Goal: Information Seeking & Learning: Learn about a topic

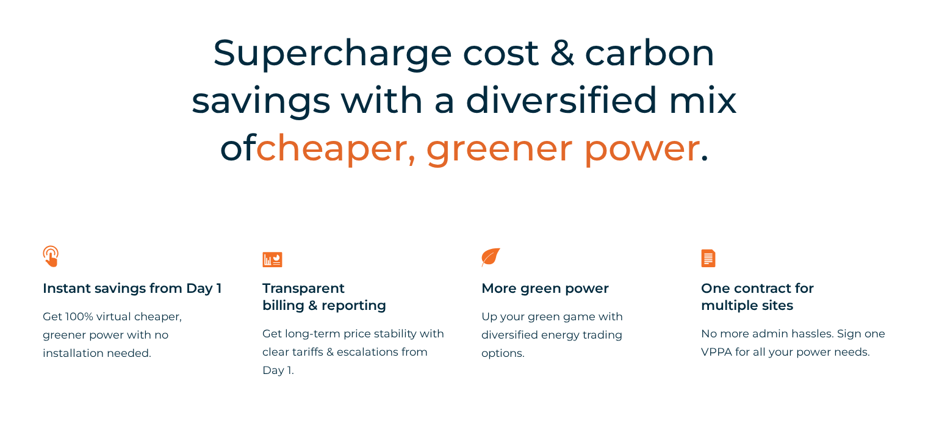
scroll to position [366, 0]
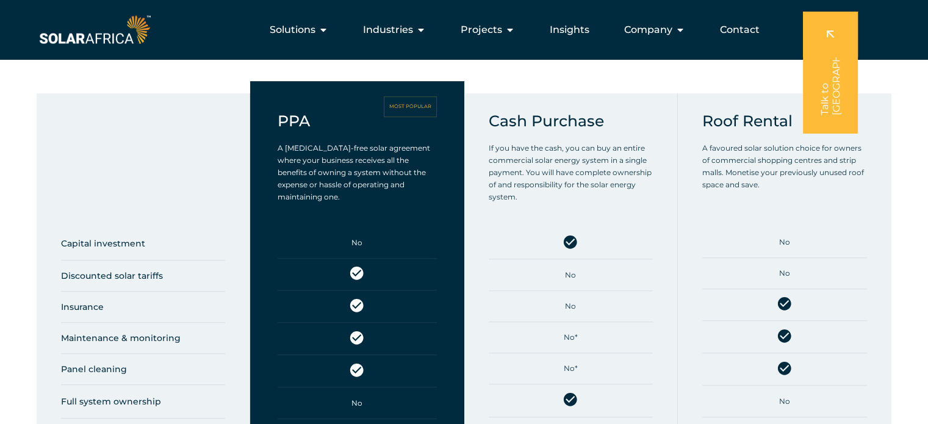
scroll to position [244, 0]
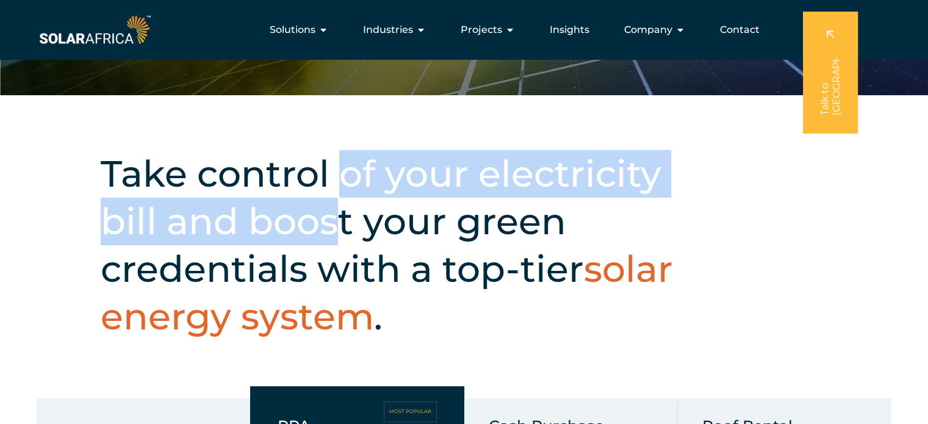
drag, startPoint x: 342, startPoint y: 168, endPoint x: 342, endPoint y: 232, distance: 64.6
click at [342, 232] on h2 "Take control of your electricity bill and boost your green credentials with a t…" at bounding box center [404, 245] width 607 height 190
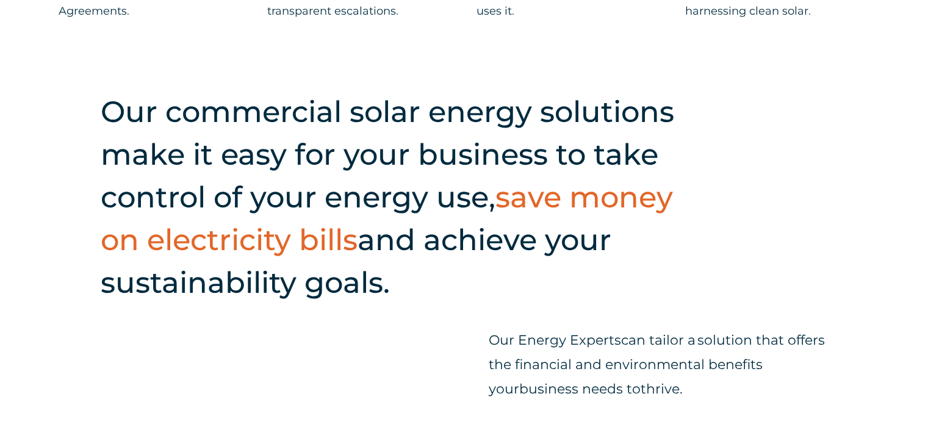
scroll to position [1281, 0]
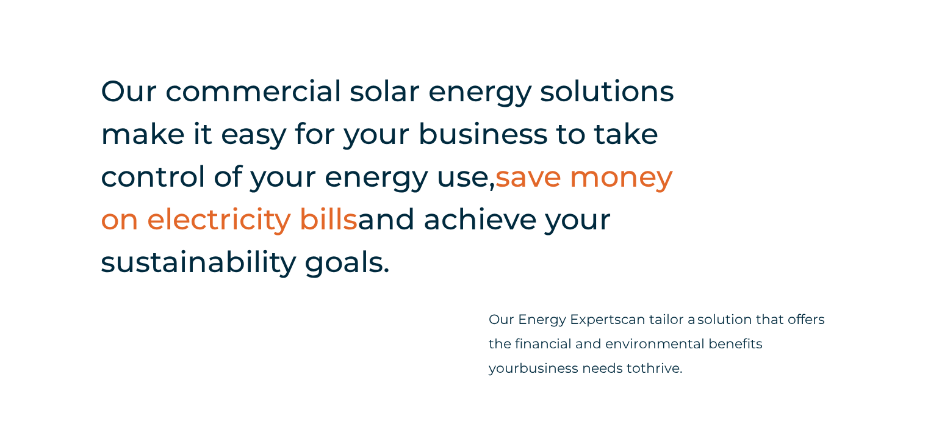
click at [342, 232] on span "save money on electricity bills" at bounding box center [387, 198] width 572 height 78
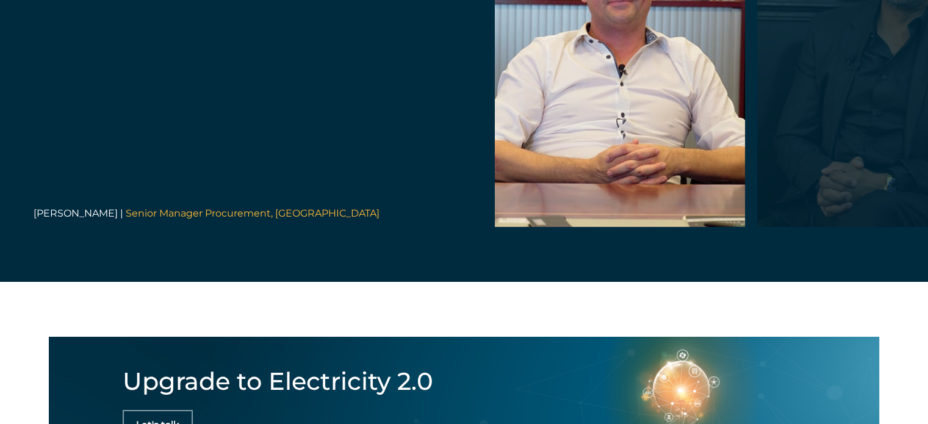
scroll to position [4886, 0]
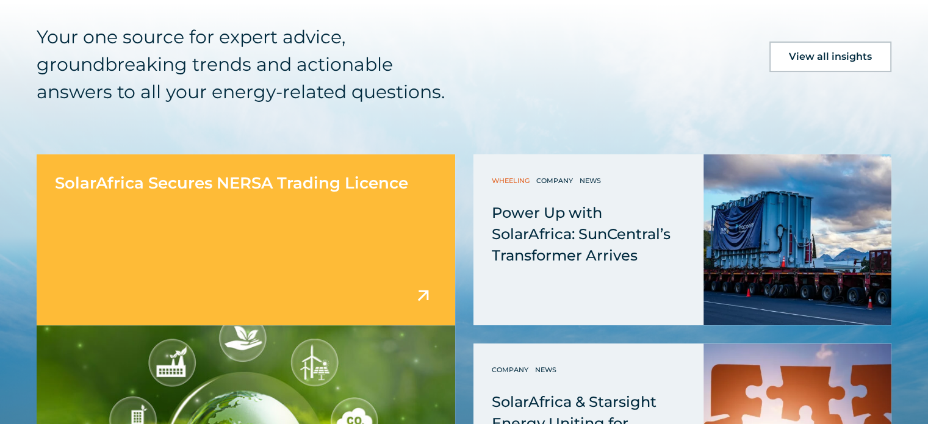
click at [212, 176] on span "SolarAfrica Secures NERSA Trading Licence" at bounding box center [231, 183] width 353 height 20
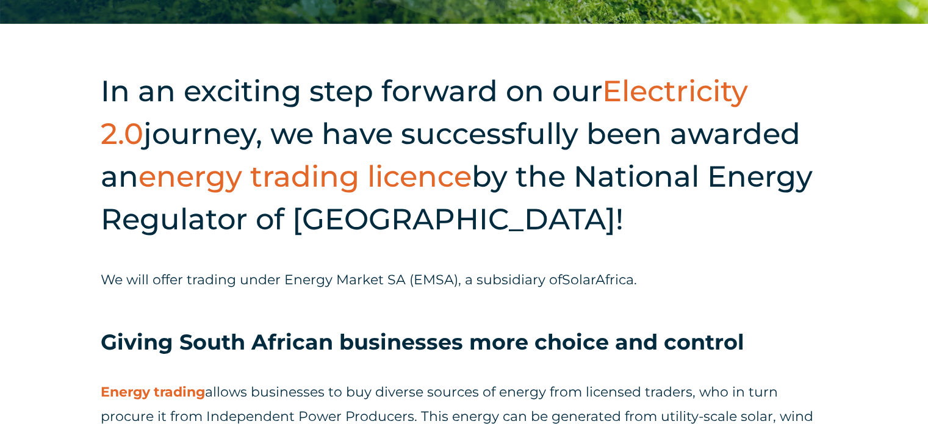
scroll to position [427, 0]
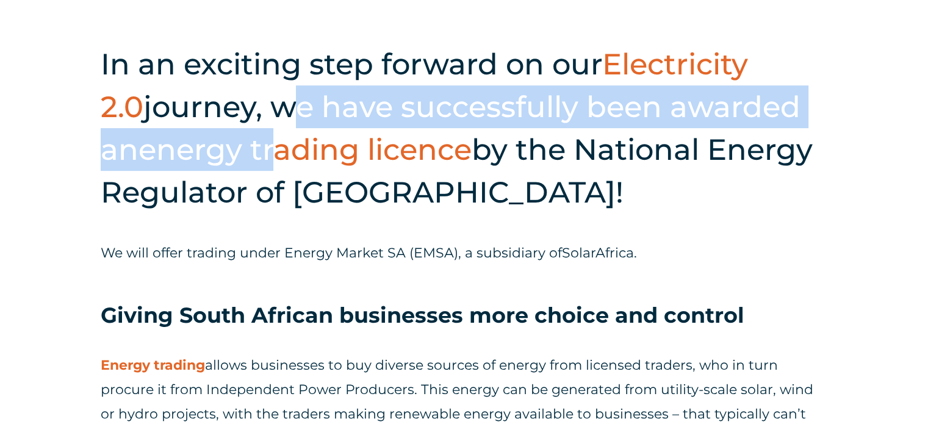
drag, startPoint x: 227, startPoint y: 121, endPoint x: 232, endPoint y: 165, distance: 44.2
click at [232, 165] on h2 "In an exciting step forward on our Electricity 2.0 journey, we have successfull…" at bounding box center [464, 128] width 726 height 171
click at [232, 165] on span "energy trading licence" at bounding box center [304, 149] width 333 height 35
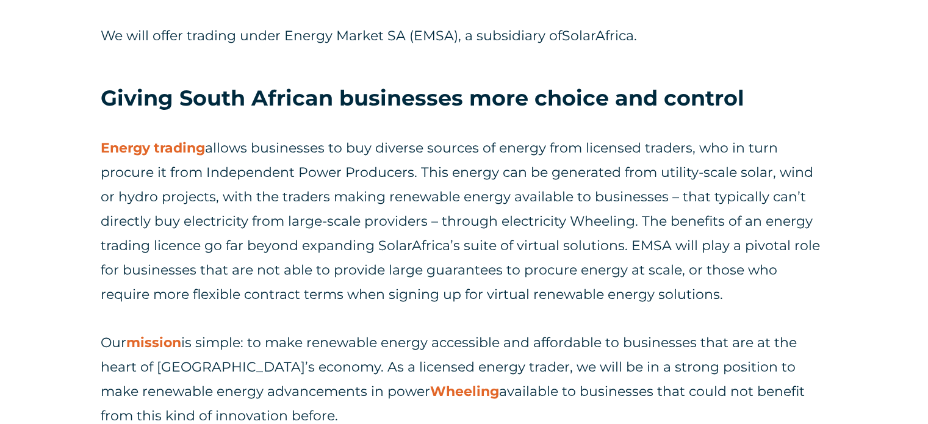
scroll to position [671, 0]
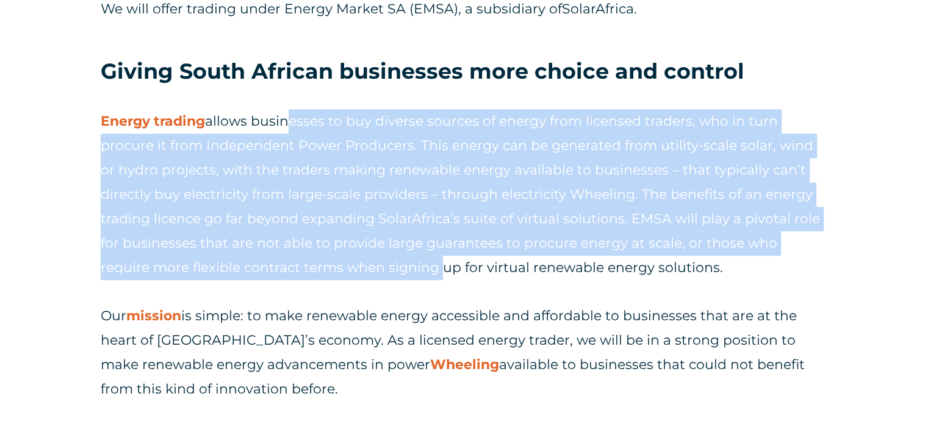
drag, startPoint x: 285, startPoint y: 118, endPoint x: 383, endPoint y: 260, distance: 171.9
click at [383, 260] on span "allows businesses to buy diverse sources of energy from licensed traders, who i…" at bounding box center [460, 194] width 719 height 163
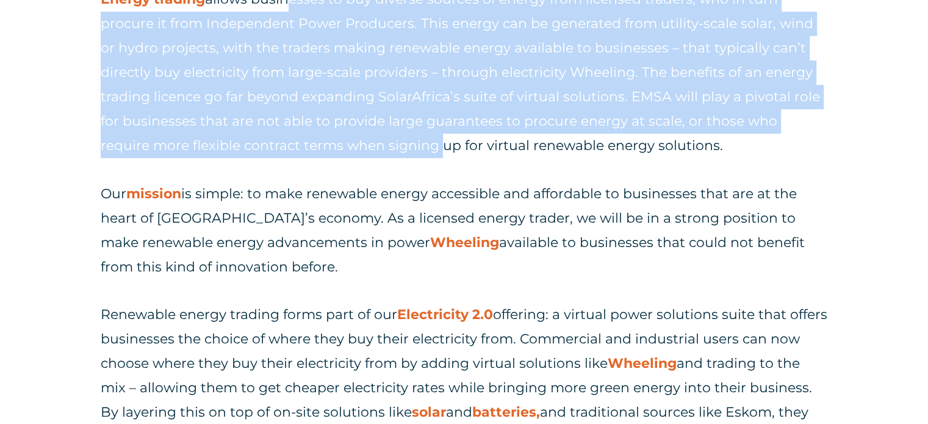
click at [276, 126] on span "allows businesses to buy diverse sources of energy from licensed traders, who i…" at bounding box center [460, 72] width 719 height 163
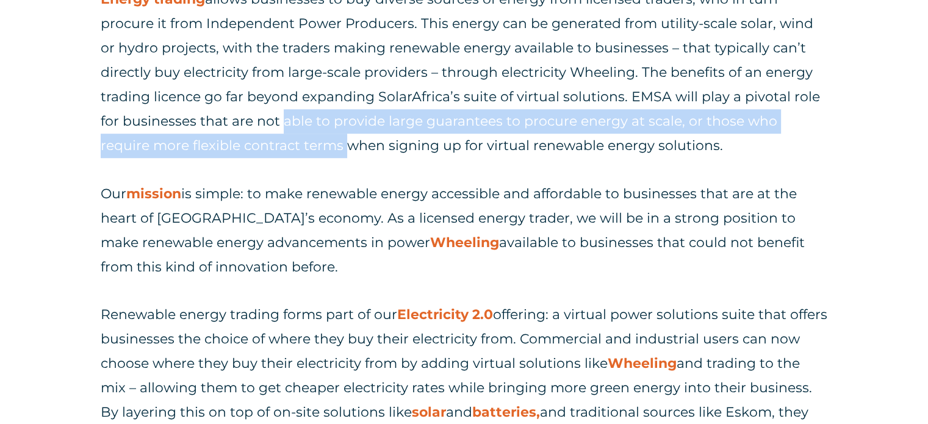
drag, startPoint x: 276, startPoint y: 126, endPoint x: 281, endPoint y: 153, distance: 27.9
click at [281, 153] on span "allows businesses to buy diverse sources of energy from licensed traders, who i…" at bounding box center [460, 72] width 719 height 163
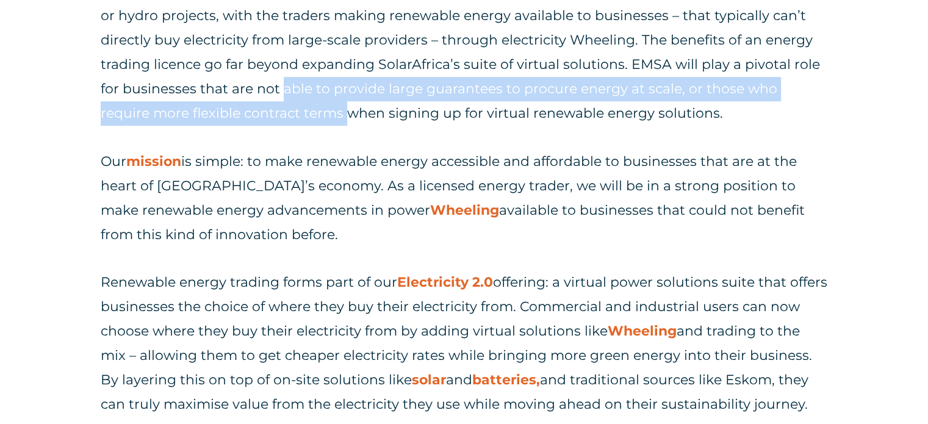
scroll to position [854, 0]
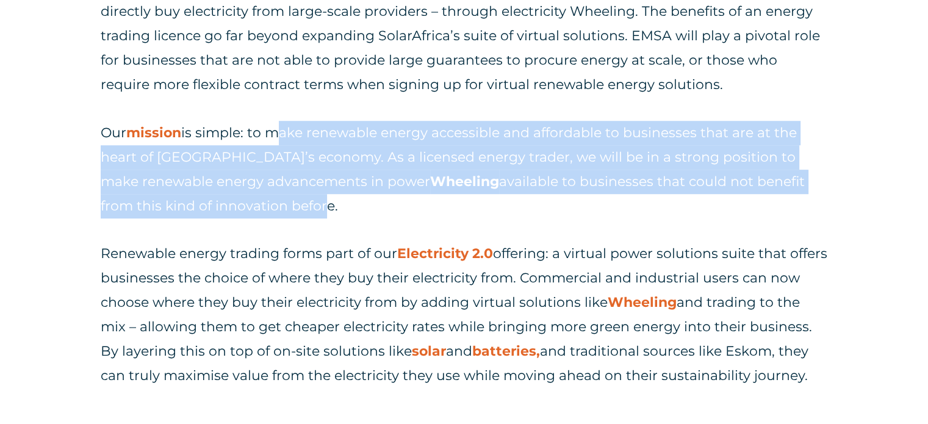
drag, startPoint x: 272, startPoint y: 140, endPoint x: 283, endPoint y: 197, distance: 58.4
click at [283, 197] on p "Our mission is simple: to make renewable energy accessible and affordable to bu…" at bounding box center [464, 170] width 726 height 98
click at [283, 197] on span "available to businesses that could not benefit from this kind of innovation bef…" at bounding box center [453, 193] width 704 height 41
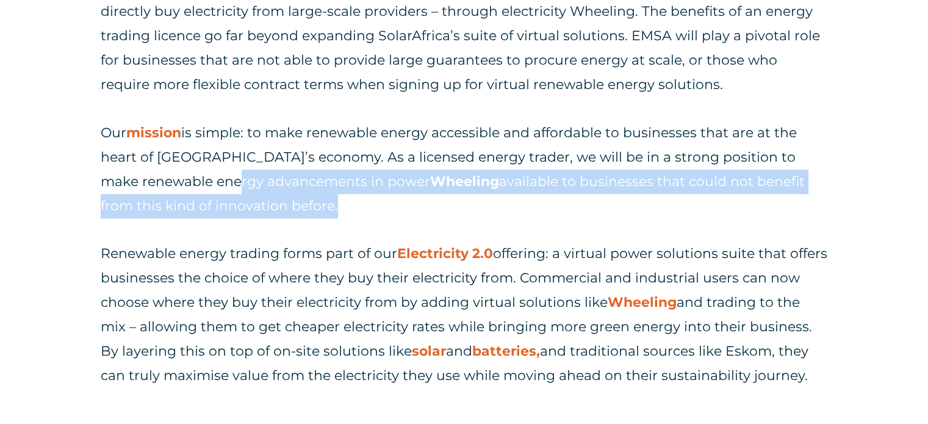
drag, startPoint x: 283, startPoint y: 197, endPoint x: 259, endPoint y: 180, distance: 29.8
click at [259, 180] on p "Our mission is simple: to make renewable energy accessible and affordable to bu…" at bounding box center [464, 170] width 726 height 98
click at [259, 180] on span "is simple: to make renewable energy accessible and affordable to businesses tha…" at bounding box center [449, 156] width 696 height 65
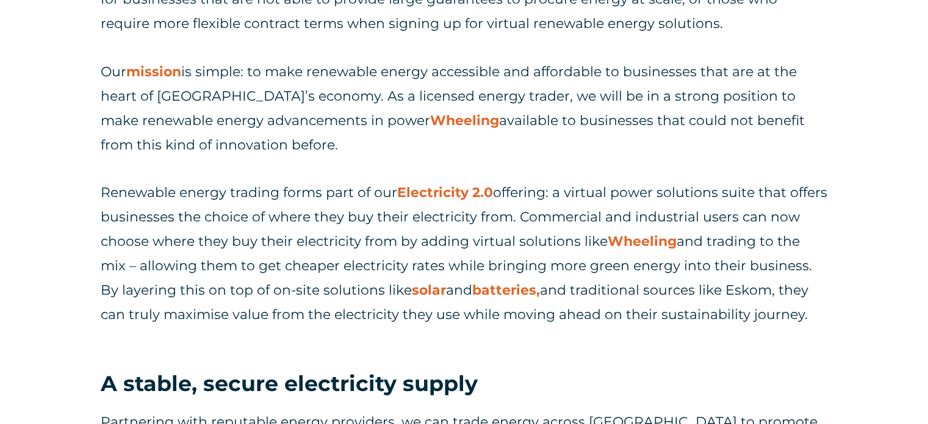
scroll to position [976, 0]
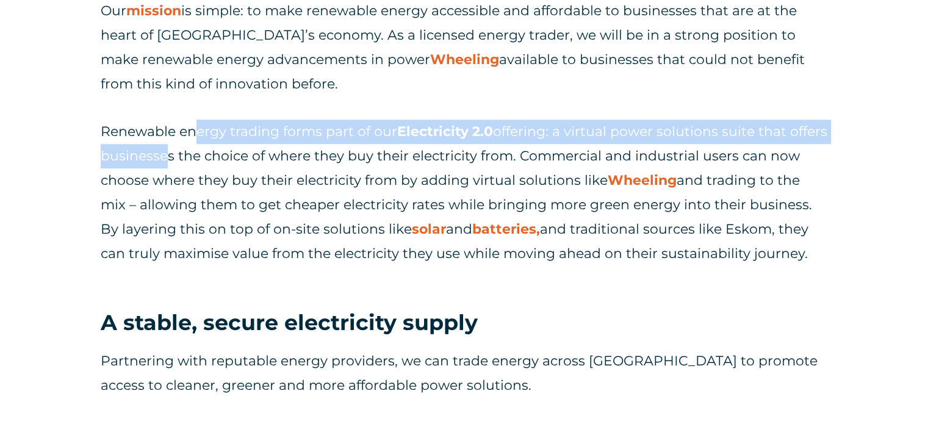
drag, startPoint x: 195, startPoint y: 134, endPoint x: 200, endPoint y: 159, distance: 25.6
click at [200, 159] on p "Renewable energy trading forms part of our Electricity 2.0 offering: a virtual …" at bounding box center [464, 193] width 726 height 146
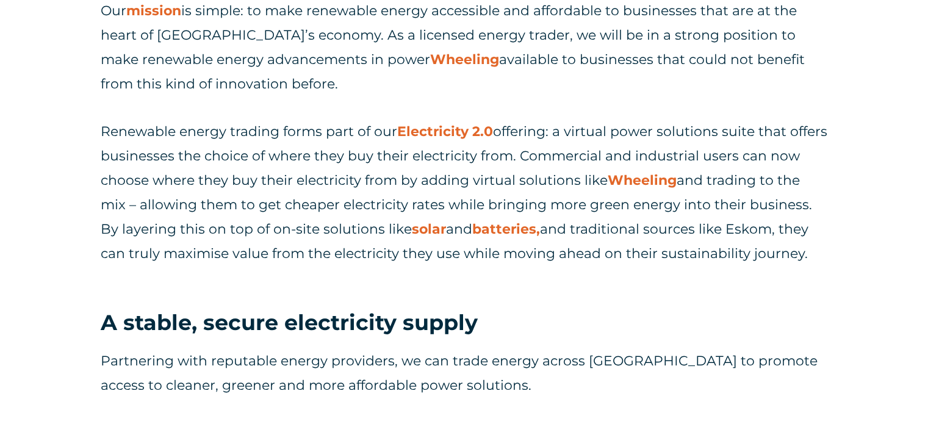
click at [276, 156] on span "offering: a virtual power solutions suite that offers businesses the choice of …" at bounding box center [464, 155] width 726 height 65
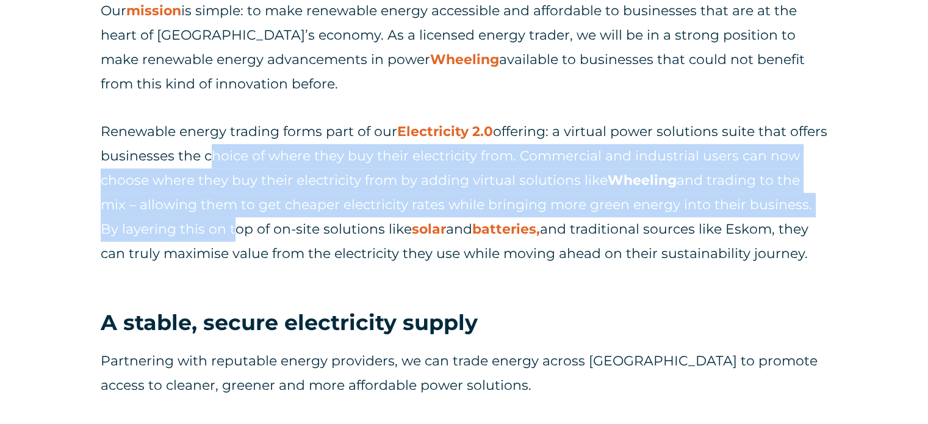
drag, startPoint x: 276, startPoint y: 156, endPoint x: 285, endPoint y: 231, distance: 76.3
click at [285, 231] on p "Renewable energy trading forms part of our Electricity 2.0 offering: a virtual …" at bounding box center [464, 193] width 726 height 146
click at [285, 231] on span "and trading to the mix – allowing them to get cheaper electricity rates while b…" at bounding box center [456, 204] width 711 height 65
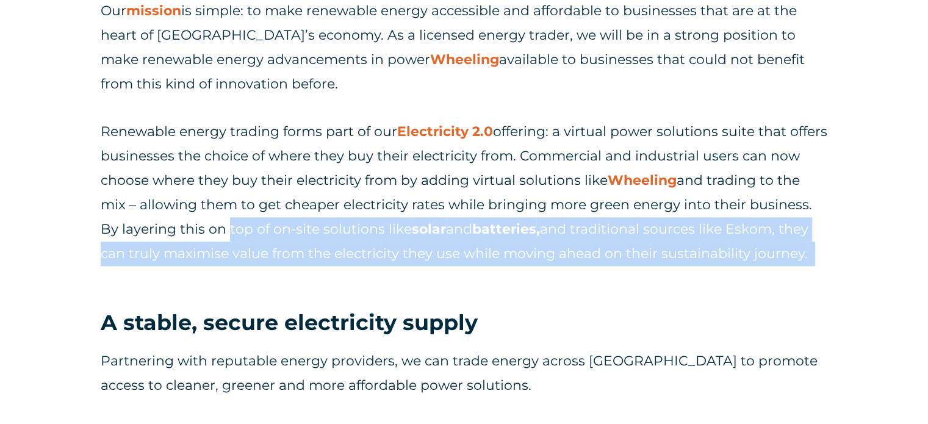
drag, startPoint x: 285, startPoint y: 231, endPoint x: 279, endPoint y: 277, distance: 46.2
click at [279, 266] on p "Renewable energy trading forms part of our Electricity 2.0 offering: a virtual …" at bounding box center [464, 193] width 726 height 146
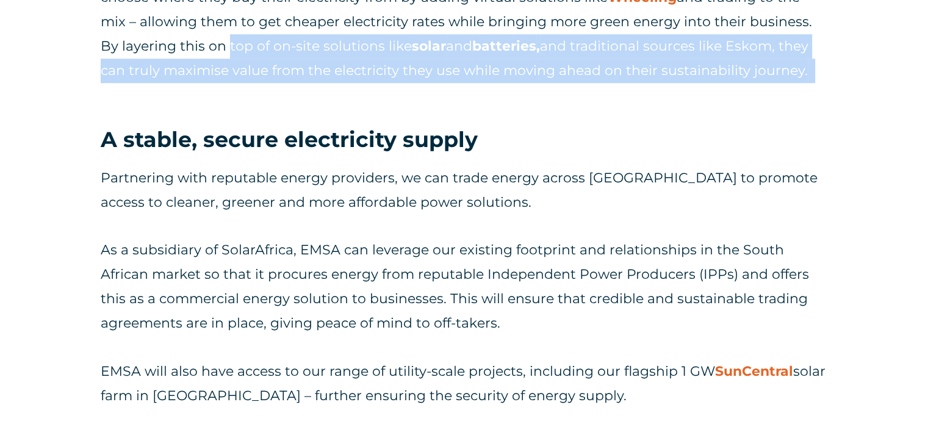
scroll to position [1220, 0]
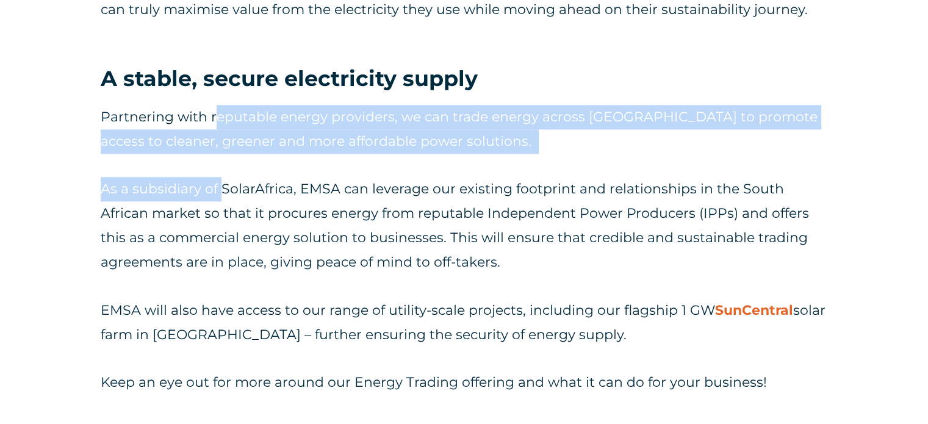
drag, startPoint x: 218, startPoint y: 141, endPoint x: 222, endPoint y: 178, distance: 37.4
click at [222, 178] on div "Partnering with reputable energy providers, we can trade energy across South Af…" at bounding box center [464, 250] width 726 height 290
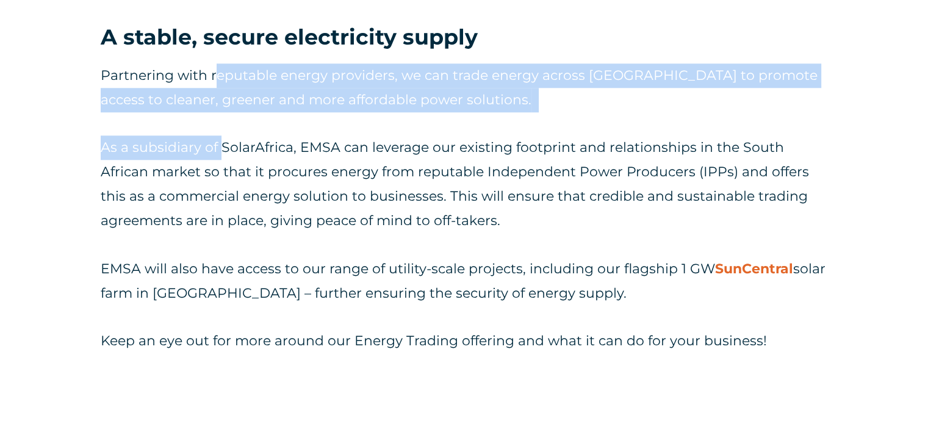
scroll to position [1281, 0]
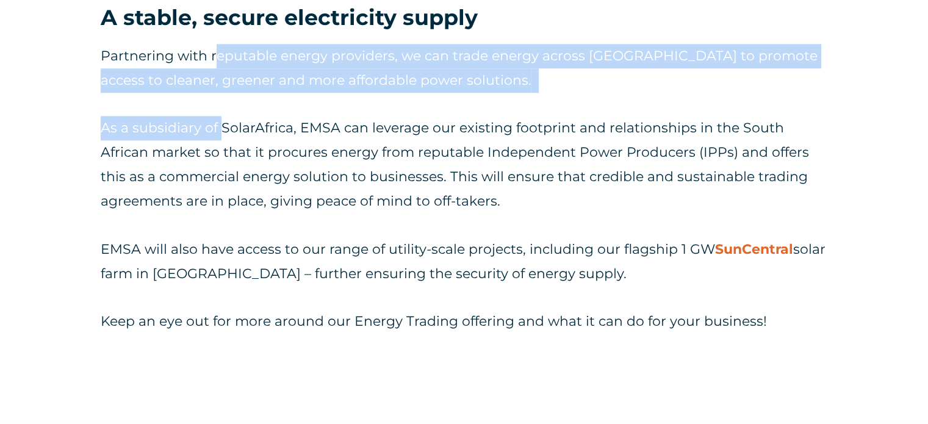
click at [276, 141] on p "As a subsidiary of SolarAfrica, EMSA can leverage our existing footprint and re…" at bounding box center [464, 165] width 726 height 98
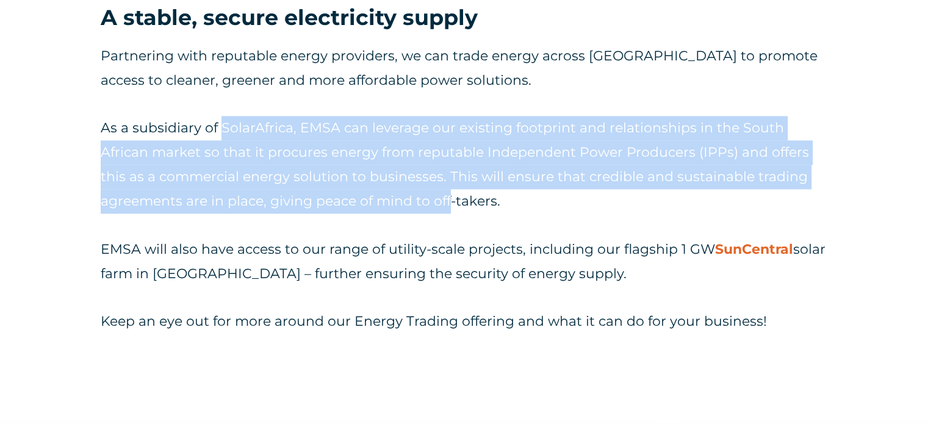
drag, startPoint x: 276, startPoint y: 141, endPoint x: 441, endPoint y: 224, distance: 184.9
click at [441, 213] on p "As a subsidiary of SolarAfrica, EMSA can leverage our existing footprint and re…" at bounding box center [464, 165] width 726 height 98
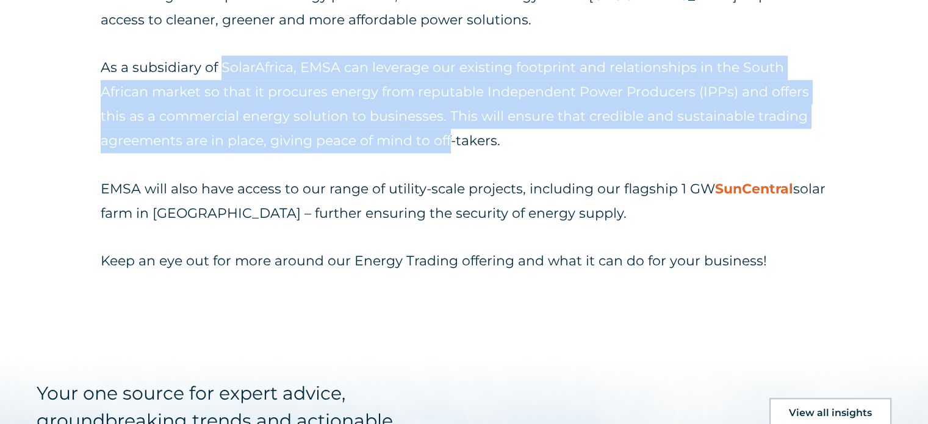
scroll to position [1342, 0]
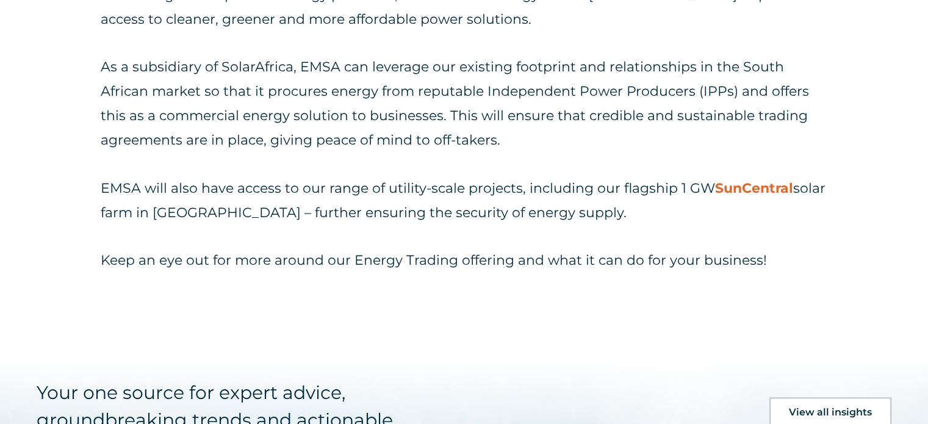
click at [392, 196] on span "EMSA will also have access to our range of utility-scale projects, including ou…" at bounding box center [408, 188] width 614 height 16
drag, startPoint x: 392, startPoint y: 217, endPoint x: 501, endPoint y: 217, distance: 109.8
click at [501, 196] on span "EMSA will also have access to our range of utility-scale projects, including ou…" at bounding box center [408, 188] width 614 height 16
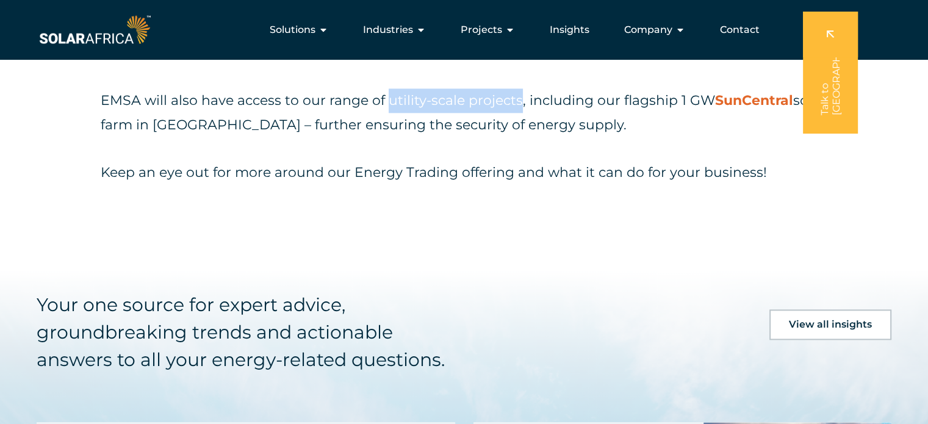
scroll to position [1403, 0]
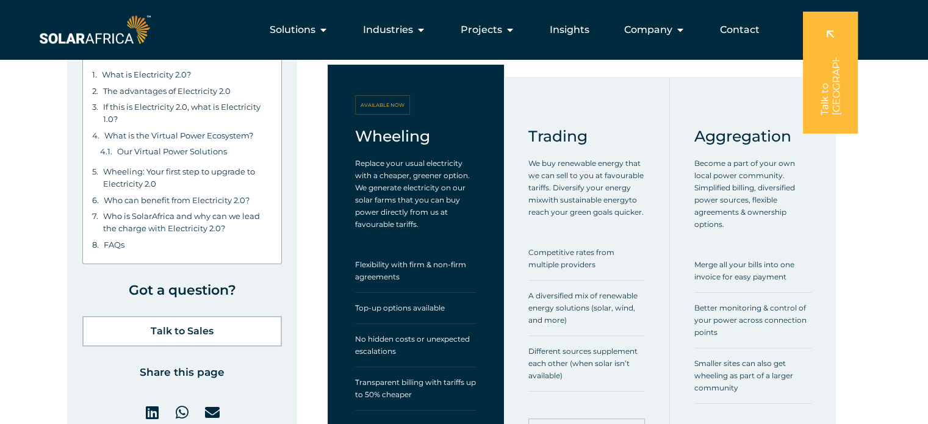
scroll to position [4696, 0]
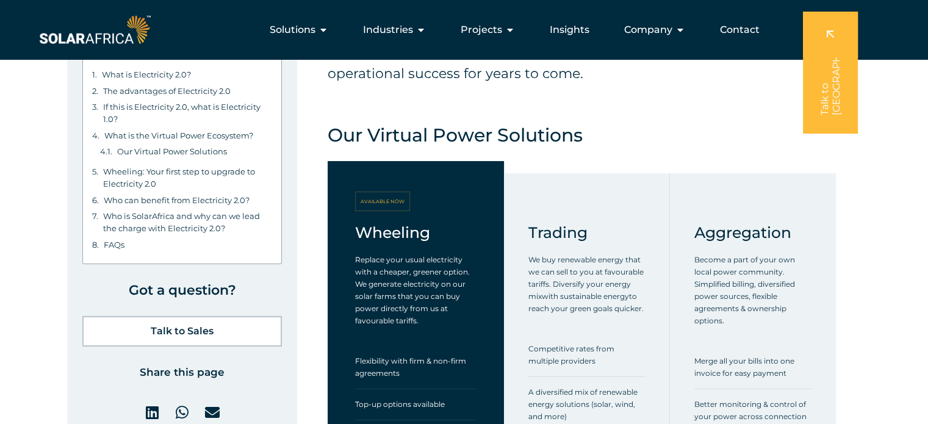
click at [559, 270] on p "We buy renewable energy that we can sell to you at favourable tariffs. Diversif…" at bounding box center [586, 284] width 116 height 61
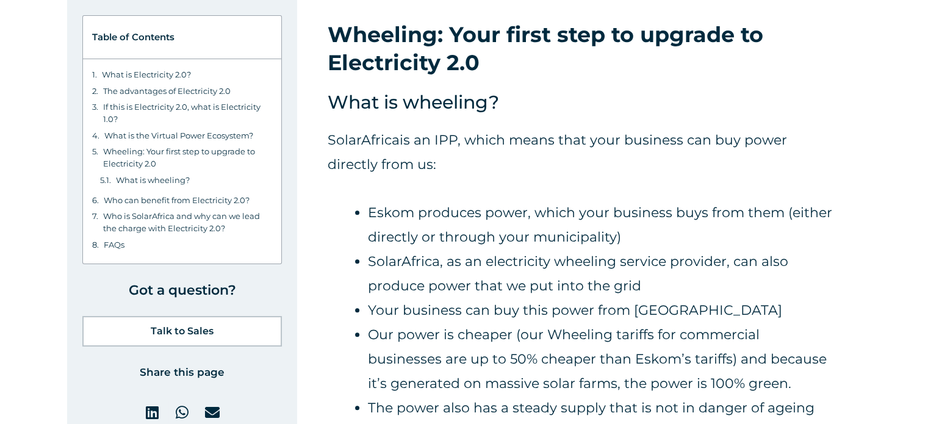
scroll to position [5550, 0]
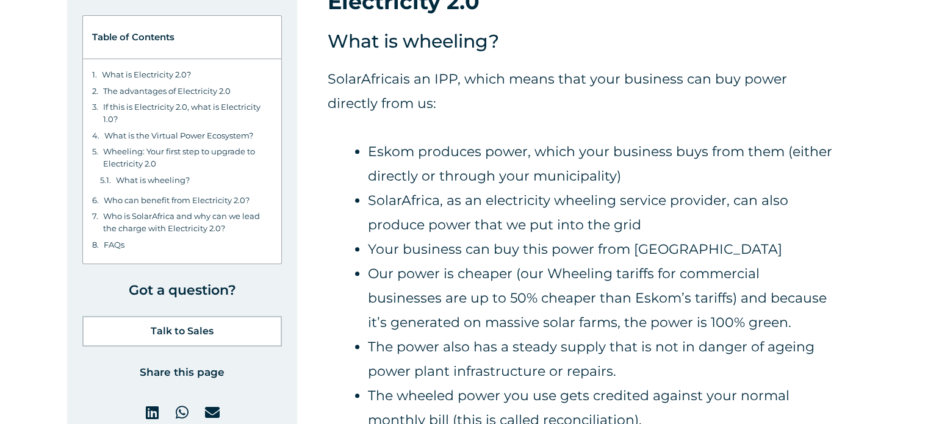
click at [588, 175] on span "Eskom produces power, which your business buys from them (either directly or th…" at bounding box center [600, 163] width 464 height 41
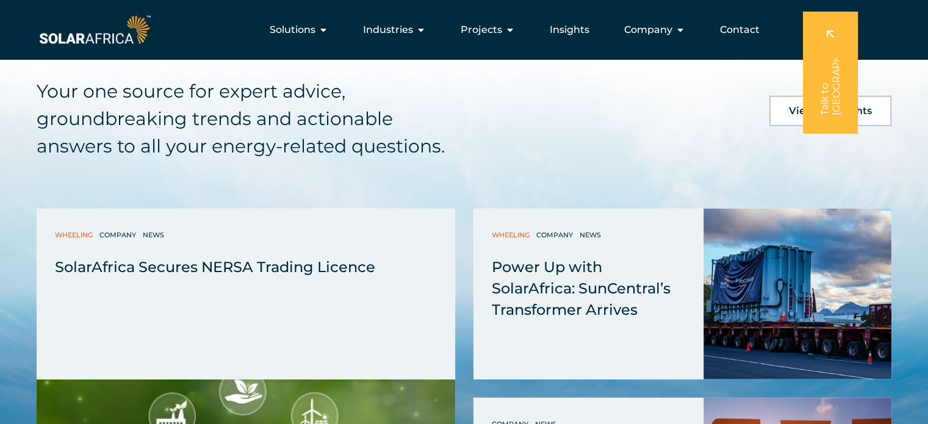
scroll to position [4237, 0]
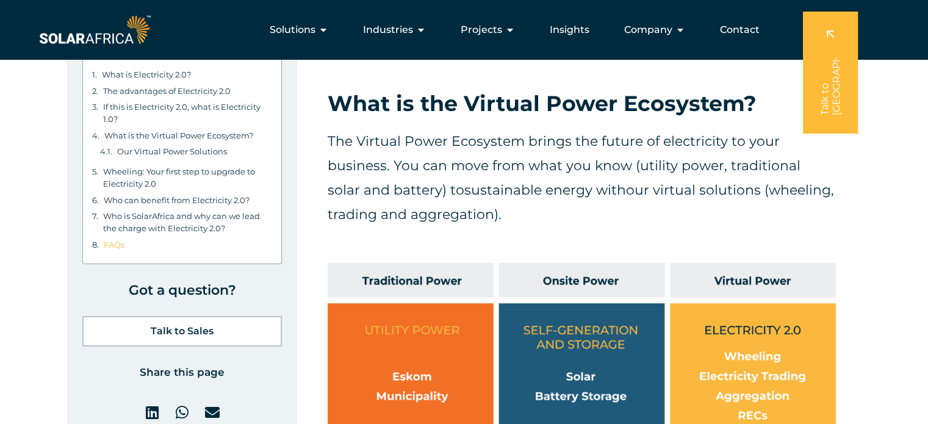
click at [118, 243] on link "FAQs" at bounding box center [114, 244] width 21 height 12
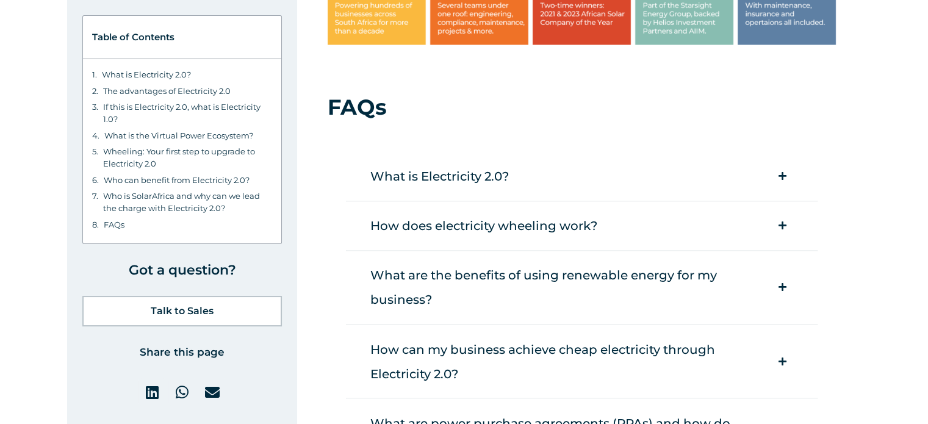
scroll to position [6699, 0]
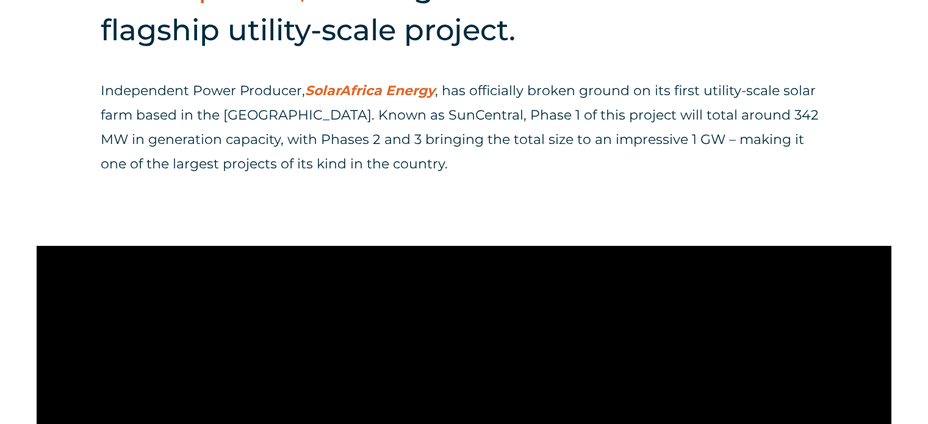
scroll to position [549, 0]
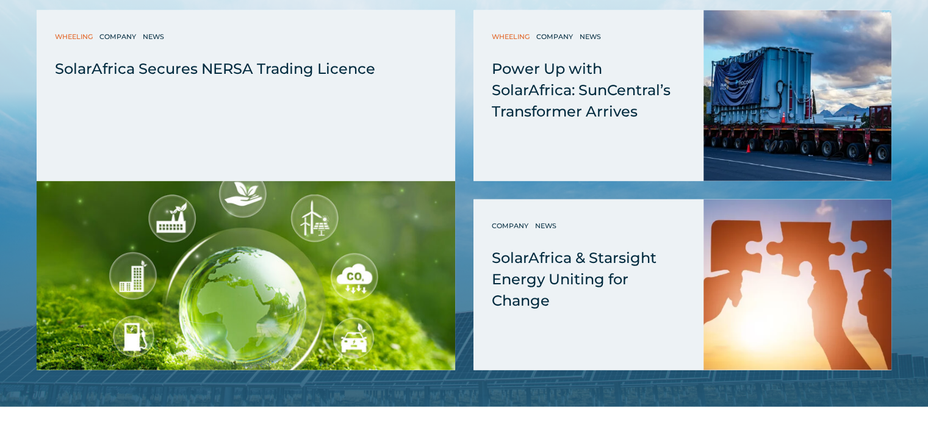
scroll to position [2866, 0]
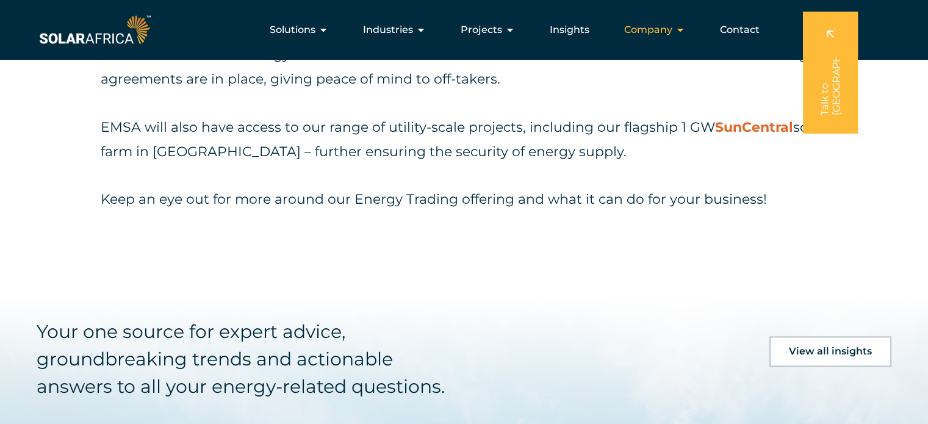
scroll to position [1427, 0]
